Goal: Task Accomplishment & Management: Use online tool/utility

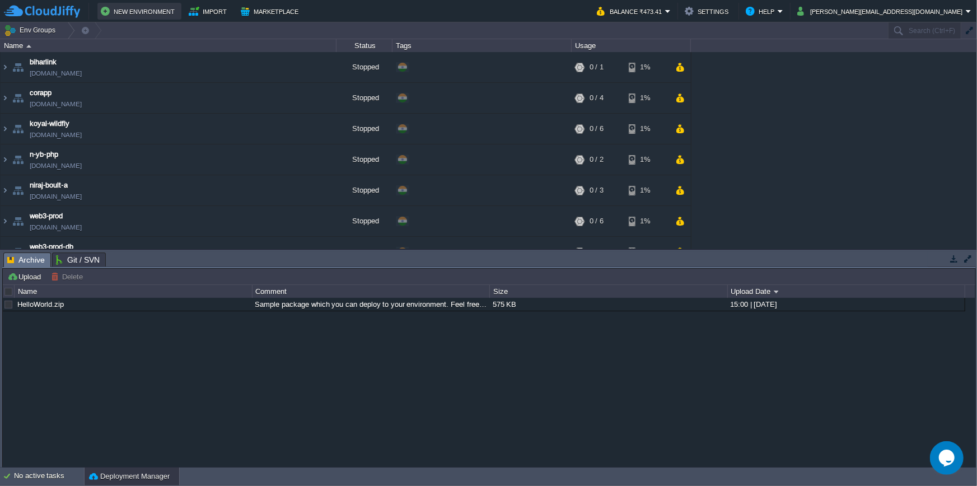
click at [154, 11] on button "New Environment" at bounding box center [139, 10] width 77 height 13
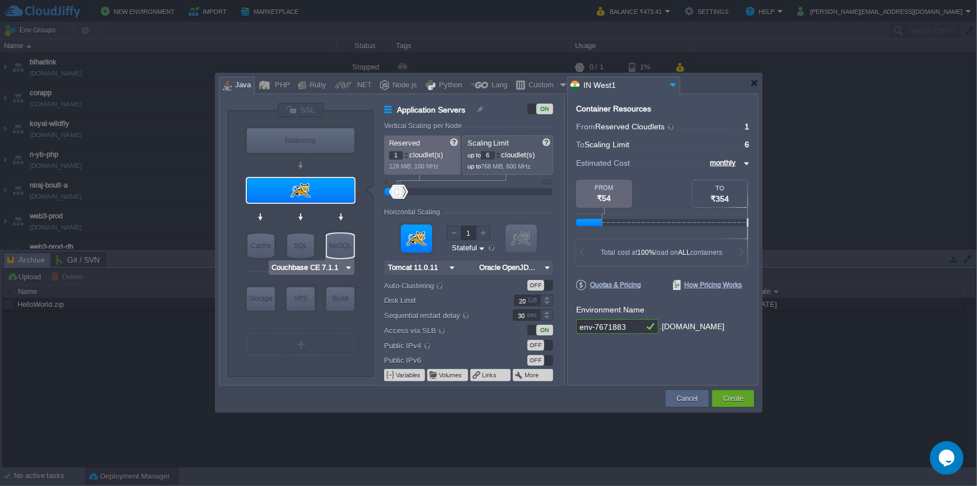
type input "MariaDB 12.0.2"
click at [307, 250] on div "SQL" at bounding box center [300, 245] width 27 height 25
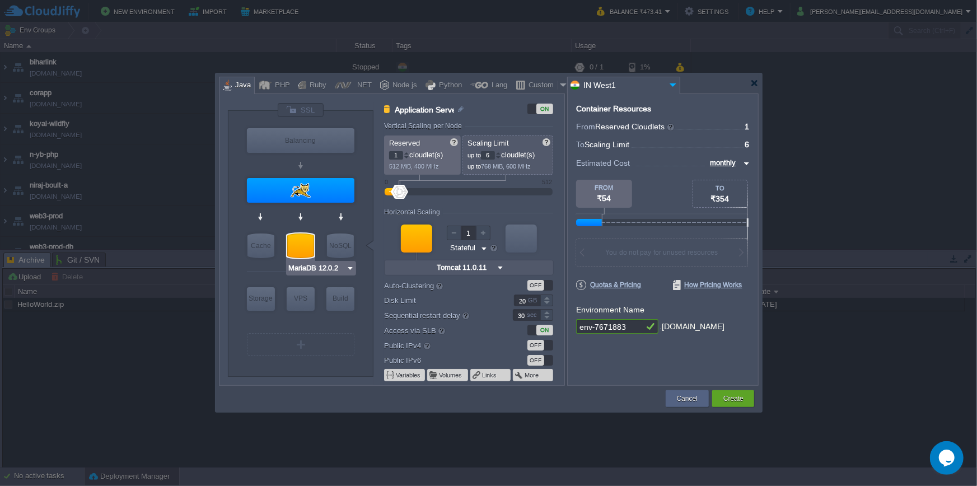
type input "SQL Databases"
type input "4"
type input "MariaDB 12.0.2"
type input "12.0.2-almalin..."
type input "Stateless"
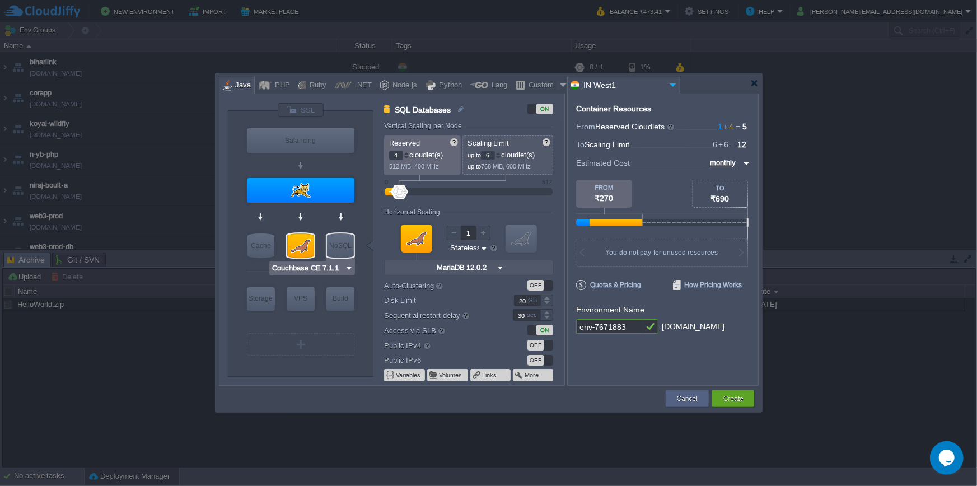
click at [346, 268] on img at bounding box center [349, 267] width 8 height 11
click at [298, 243] on div at bounding box center [300, 245] width 27 height 25
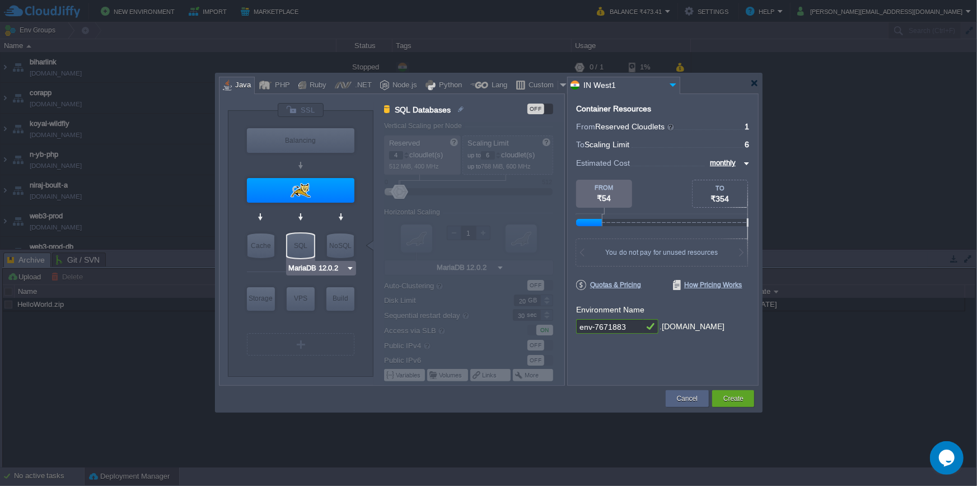
type input "Couchbase CE 7.1.1"
click at [349, 243] on div "NoSQL" at bounding box center [340, 245] width 27 height 25
type input "NoSQL Databases"
type input "12"
type input "16"
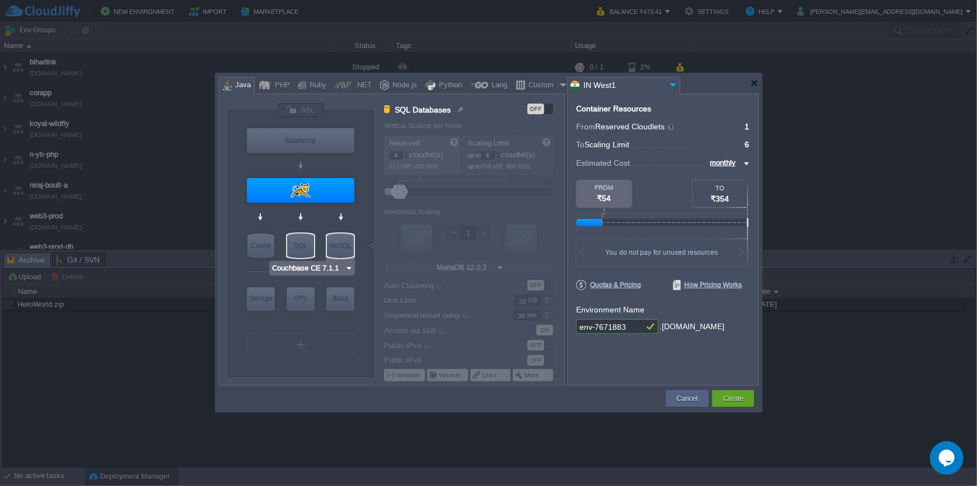
type input "Couchbase CE 7.1.1"
type input "7.1.1"
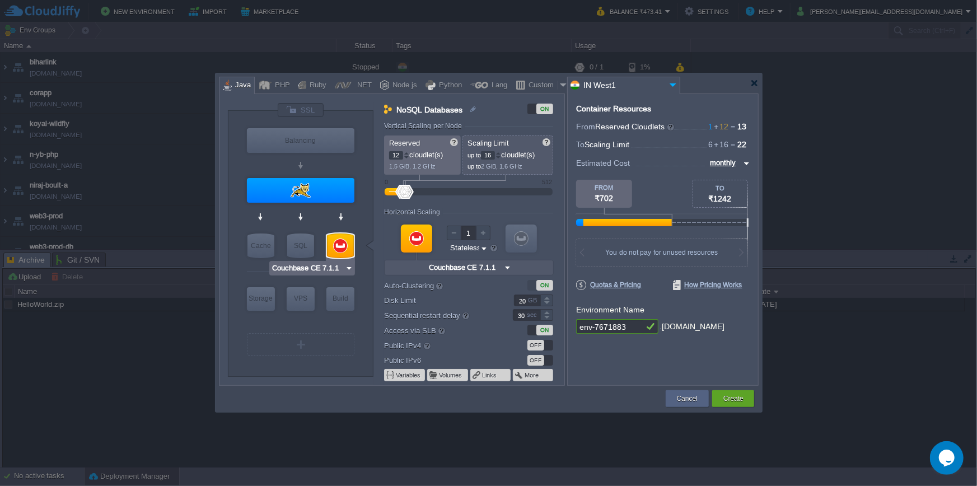
click at [343, 243] on div at bounding box center [340, 245] width 27 height 25
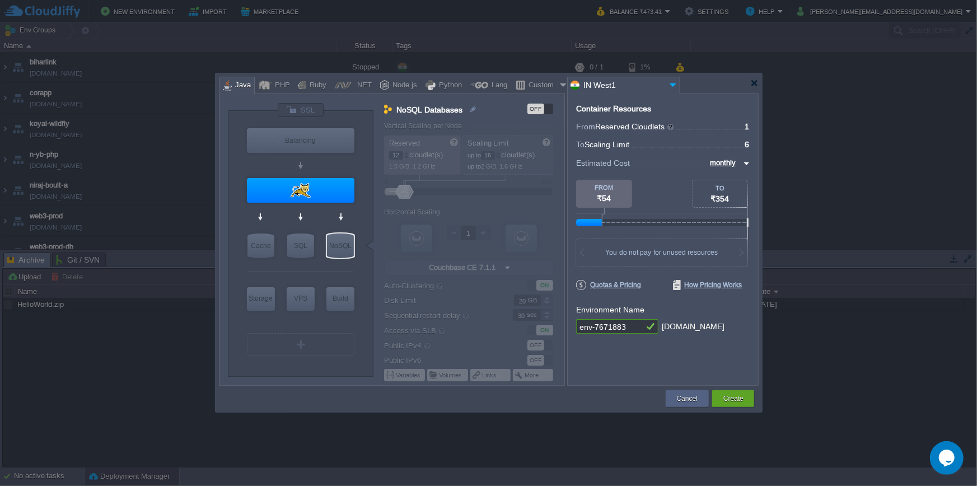
type input "MariaDB 12.0.2"
click at [310, 248] on div "SQL" at bounding box center [300, 245] width 27 height 25
type input "SQL Databases"
type input "4"
type input "6"
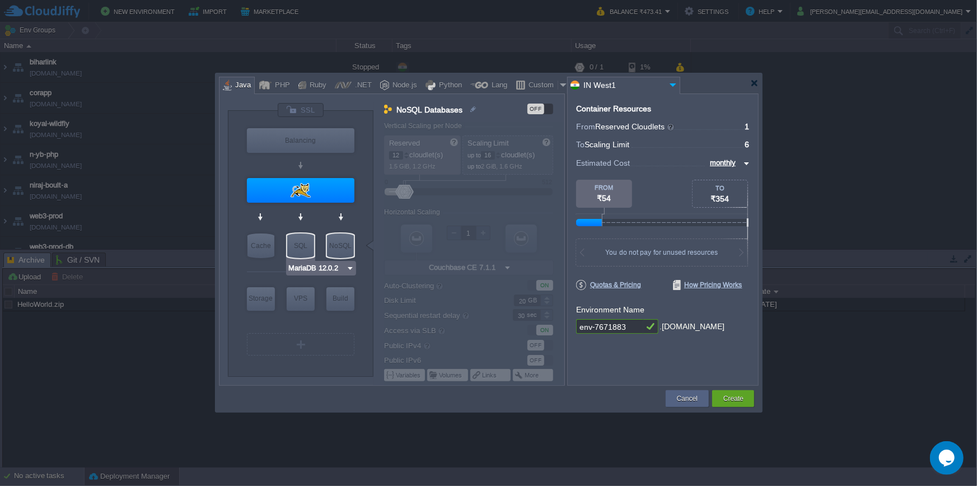
type input "MariaDB 12.0.2"
type input "12.0.2-almalin..."
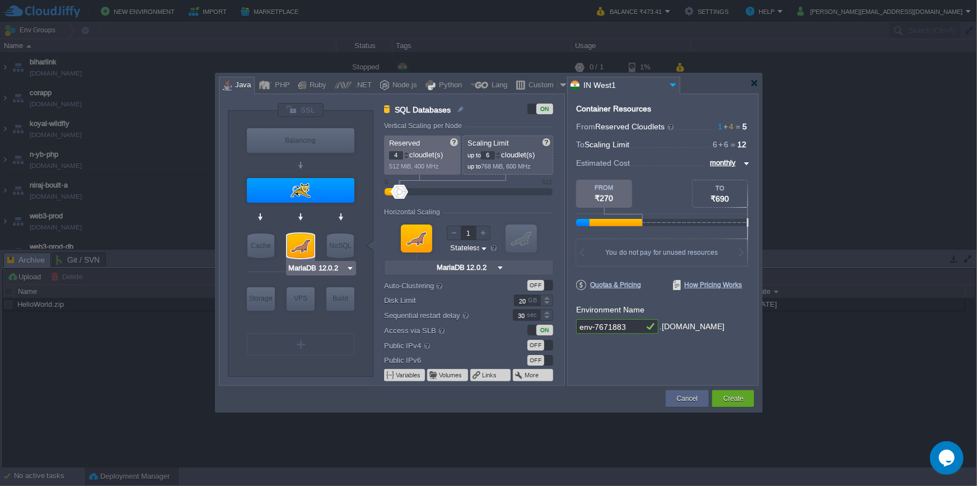
click at [353, 269] on img at bounding box center [350, 267] width 8 height 11
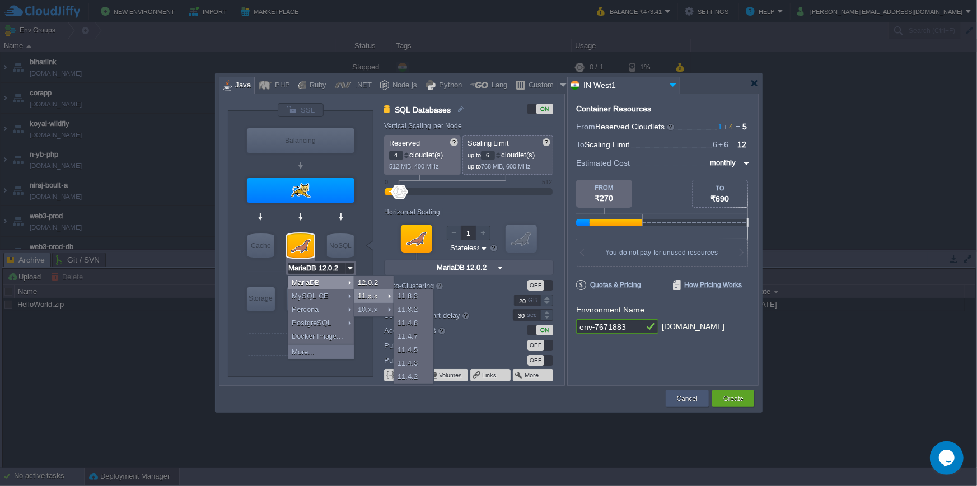
click at [681, 393] on button "Cancel" at bounding box center [687, 398] width 21 height 11
